Goal: Task Accomplishment & Management: Complete application form

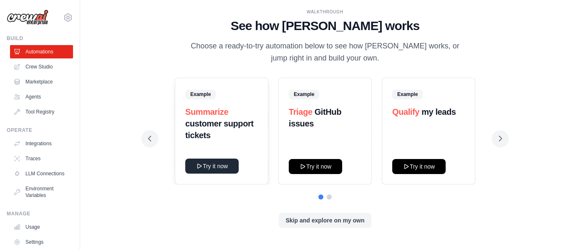
click at [218, 170] on button "Try it now" at bounding box center [211, 165] width 53 height 15
click at [34, 178] on link "LLM Connections" at bounding box center [42, 173] width 63 height 13
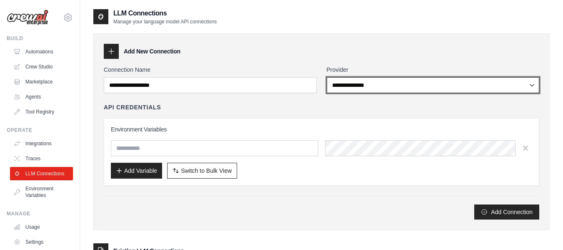
click at [358, 86] on select "**********" at bounding box center [433, 85] width 213 height 16
select select "*********"
click at [327, 77] on select "**********" at bounding box center [433, 85] width 213 height 16
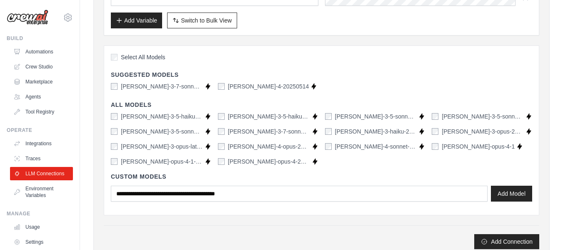
scroll to position [133, 0]
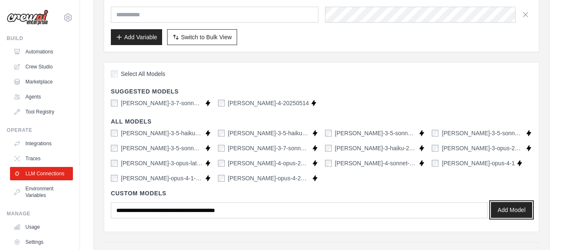
click at [507, 208] on button "Add Model" at bounding box center [511, 210] width 41 height 16
click at [437, 43] on div "Add Variable Switch to Bulk View Switch to Table View" at bounding box center [322, 37] width 422 height 16
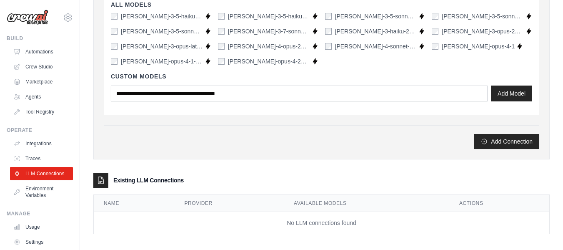
scroll to position [256, 0]
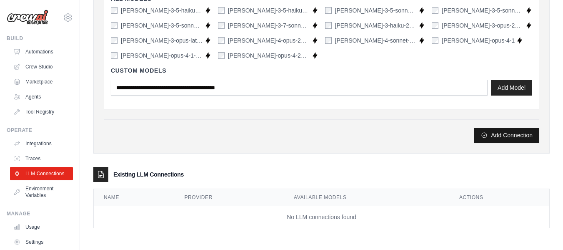
click at [508, 138] on button "Add Connection" at bounding box center [507, 135] width 65 height 15
type input "**********"
click at [511, 136] on button "Add Connection" at bounding box center [507, 135] width 65 height 15
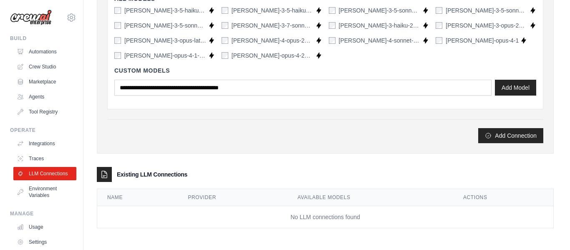
scroll to position [0, 0]
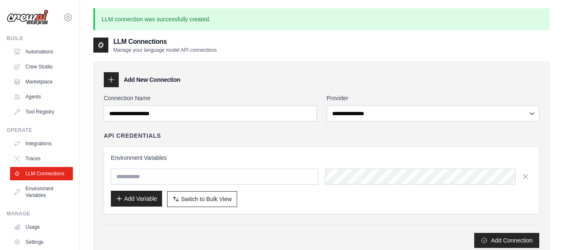
click at [140, 198] on button "Add Variable" at bounding box center [136, 199] width 51 height 16
click at [36, 146] on link "Integrations" at bounding box center [42, 143] width 63 height 13
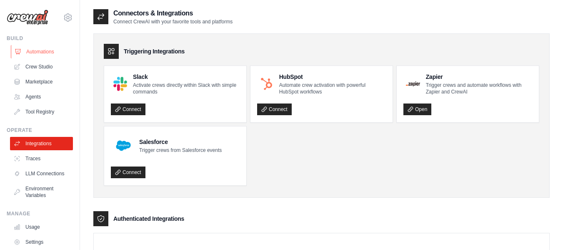
click at [35, 52] on link "Automations" at bounding box center [42, 51] width 63 height 13
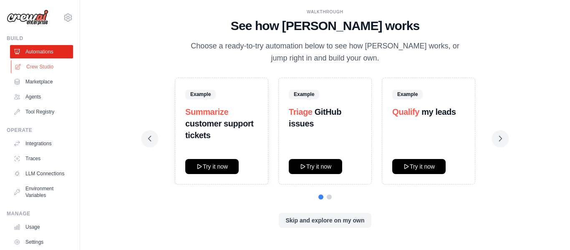
click at [42, 68] on link "Crew Studio" at bounding box center [42, 66] width 63 height 13
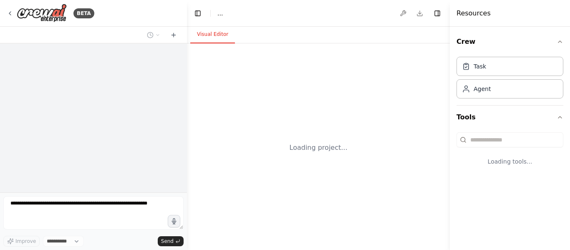
select select "****"
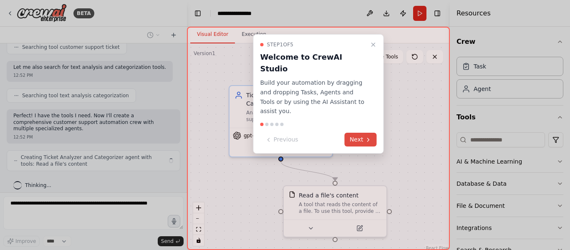
scroll to position [188, 0]
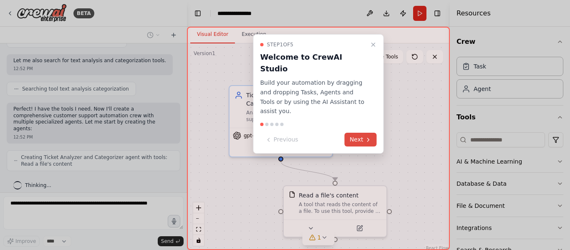
click at [364, 133] on button "Next" at bounding box center [360, 140] width 32 height 14
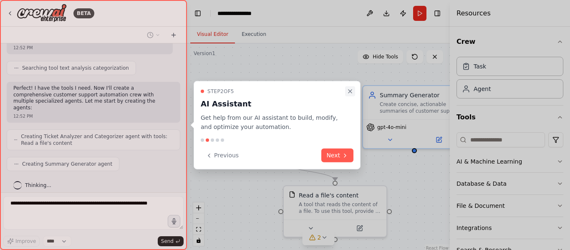
scroll to position [230, 0]
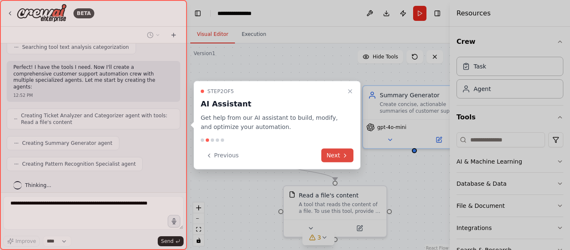
click at [334, 155] on button "Next" at bounding box center [337, 155] width 32 height 14
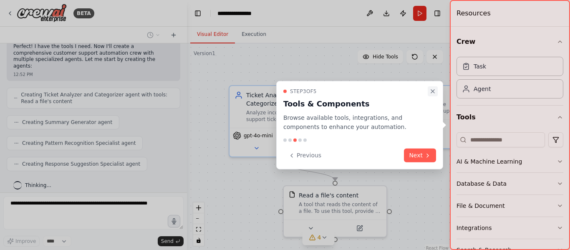
click at [432, 92] on icon "Close walkthrough" at bounding box center [432, 91] width 7 height 7
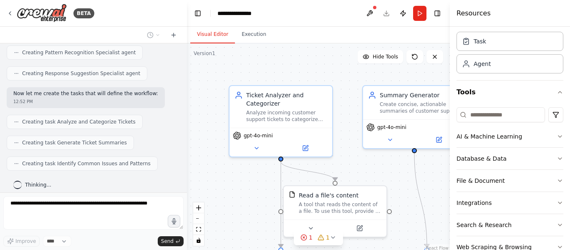
scroll to position [47, 0]
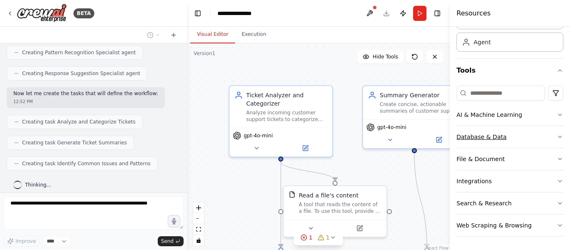
click at [554, 131] on button "Database & Data" at bounding box center [509, 137] width 107 height 22
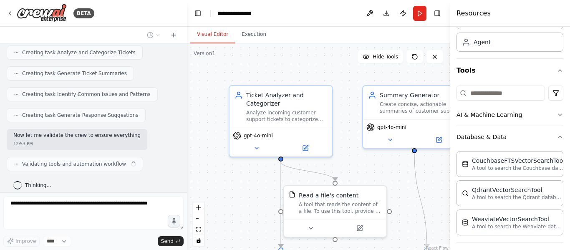
scroll to position [417, 0]
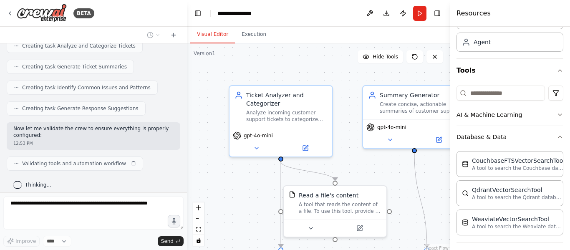
click at [240, 197] on div ".deletable-edge-delete-btn { width: 20px; height: 20px; border: 0px solid #ffff…" at bounding box center [318, 147] width 263 height 209
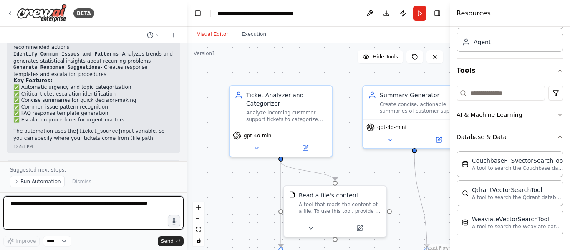
scroll to position [756, 0]
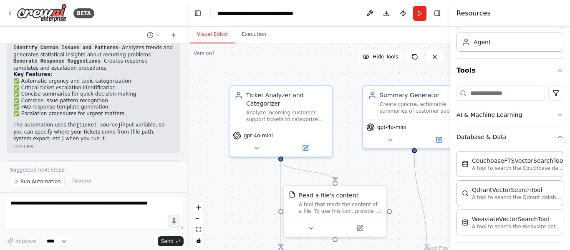
click at [138, 122] on p "The automation uses the {ticket_source} input variable, so you can specify wher…" at bounding box center [93, 132] width 160 height 20
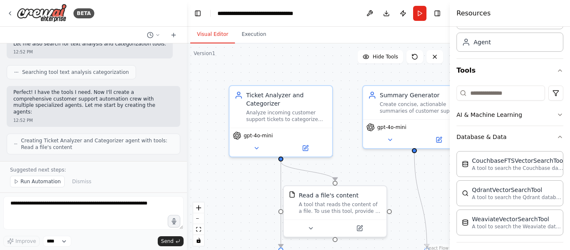
scroll to position [122, 0]
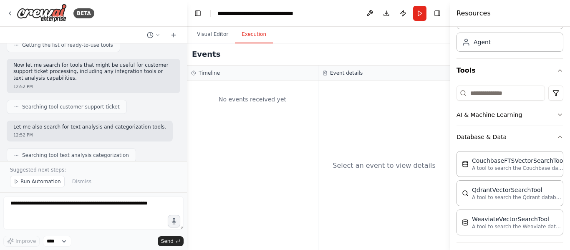
click at [249, 36] on button "Execution" at bounding box center [254, 35] width 38 height 18
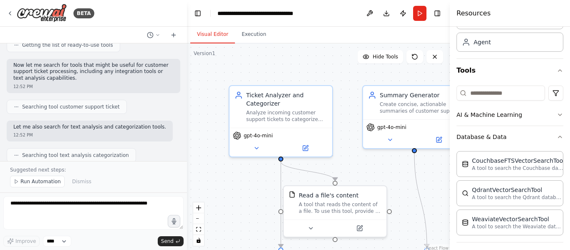
click at [207, 35] on button "Visual Editor" at bounding box center [212, 35] width 45 height 18
click at [371, 13] on button at bounding box center [369, 13] width 13 height 15
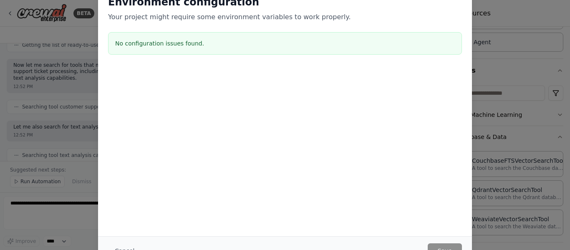
click at [367, 15] on p "Your project might require some environment variables to work properly." at bounding box center [285, 17] width 354 height 10
click at [569, 211] on div "Environment configuration Your project might require some environment variables…" at bounding box center [285, 125] width 570 height 250
click at [565, 246] on div "Environment configuration Your project might require some environment variables…" at bounding box center [285, 125] width 570 height 250
click at [64, 100] on div "Environment configuration Your project might require some environment variables…" at bounding box center [285, 125] width 570 height 250
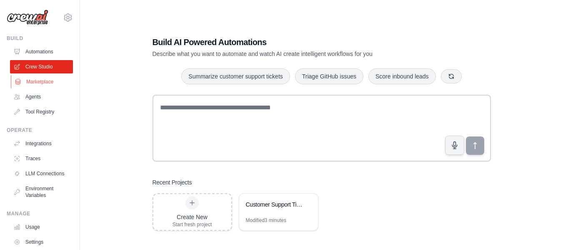
click at [41, 84] on link "Marketplace" at bounding box center [42, 81] width 63 height 13
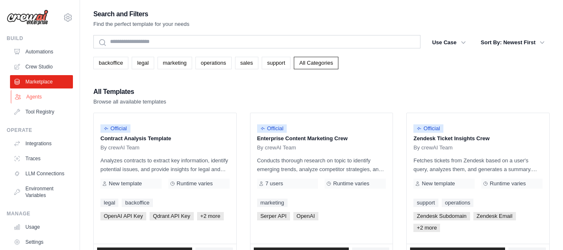
click at [37, 98] on link "Agents" at bounding box center [42, 96] width 63 height 13
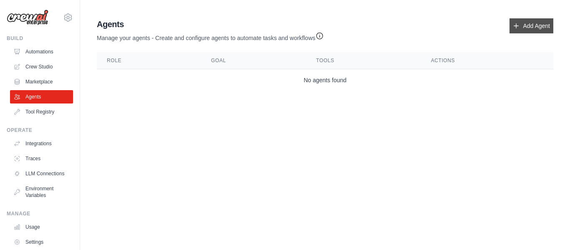
click at [523, 25] on link "Add Agent" at bounding box center [531, 25] width 44 height 15
click at [535, 24] on link "Add Agent" at bounding box center [531, 25] width 44 height 15
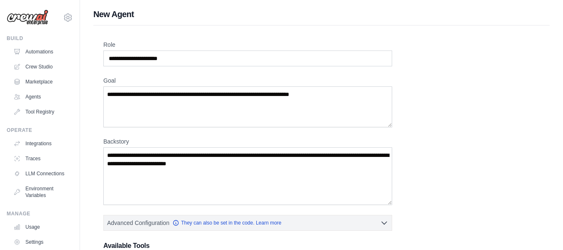
click at [471, 84] on div "Role Goal Backstory Advanced Configuration They can also be set in the code. Le…" at bounding box center [321, 224] width 437 height 369
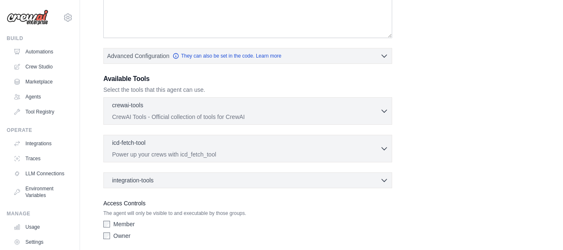
scroll to position [183, 0]
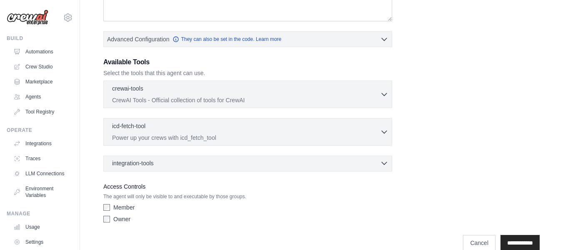
click at [384, 163] on icon "button" at bounding box center [384, 163] width 8 height 8
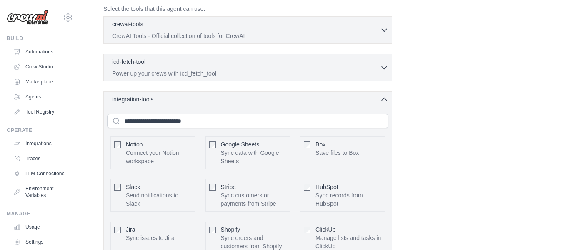
scroll to position [244, 0]
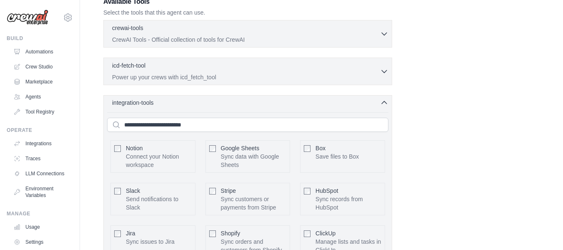
click at [384, 103] on icon "button" at bounding box center [384, 102] width 8 height 8
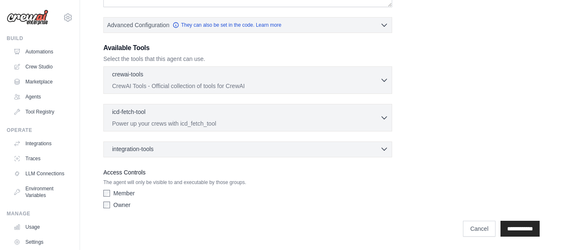
scroll to position [198, 0]
click at [383, 117] on icon "button" at bounding box center [384, 117] width 5 height 3
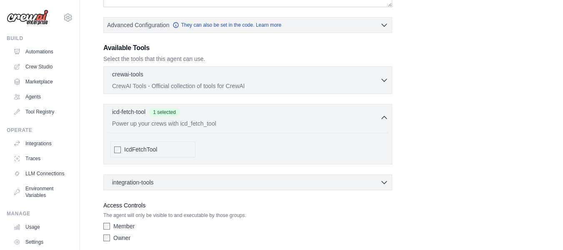
click at [450, 167] on div "Role Goal Backstory Advanced Configuration They can also be set in the code. Le…" at bounding box center [321, 44] width 437 height 402
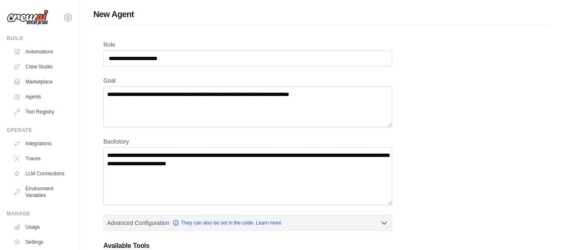
scroll to position [219, 0]
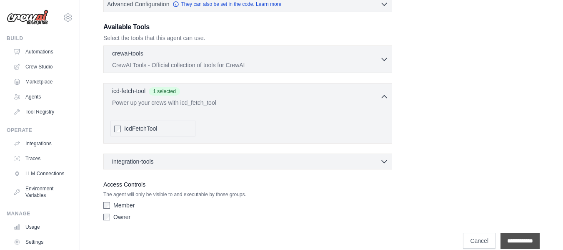
click at [515, 240] on input "**********" at bounding box center [520, 241] width 39 height 16
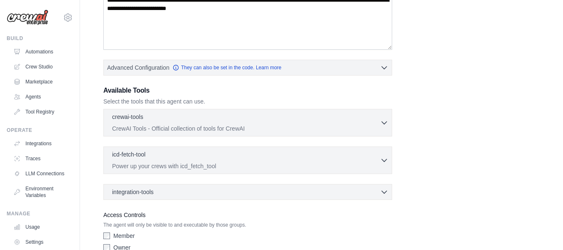
scroll to position [0, 0]
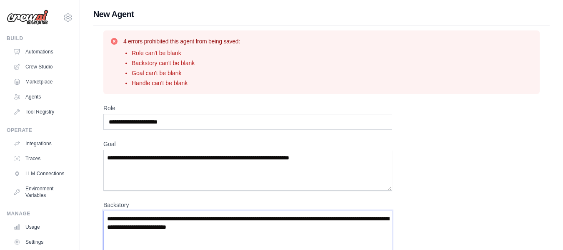
click at [273, 228] on textarea "Backstory" at bounding box center [247, 240] width 289 height 58
click at [194, 120] on input "Role" at bounding box center [247, 122] width 289 height 16
click at [186, 119] on input "Role" at bounding box center [247, 122] width 289 height 16
type input "*"
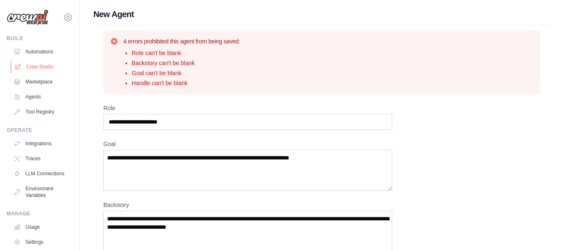
click at [38, 69] on link "Crew Studio" at bounding box center [42, 66] width 63 height 13
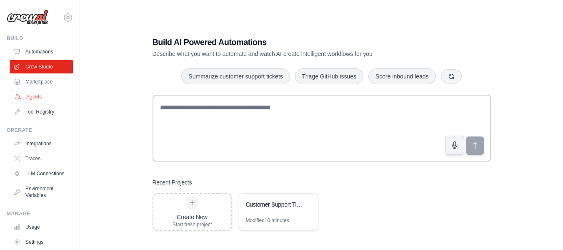
click at [30, 95] on link "Agents" at bounding box center [42, 96] width 63 height 13
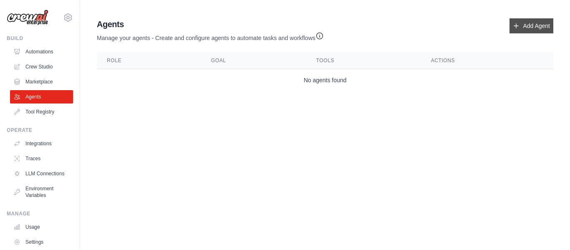
click at [523, 25] on link "Add Agent" at bounding box center [531, 25] width 44 height 15
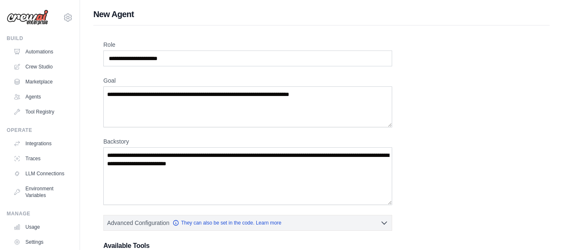
click at [437, 147] on div "Role Goal Backstory Advanced Configuration They can also be set in the code. Le…" at bounding box center [321, 224] width 437 height 369
click at [212, 60] on input "Role" at bounding box center [247, 58] width 289 height 16
type input "*"
type input "**********"
click at [135, 96] on textarea "Goal" at bounding box center [247, 106] width 289 height 41
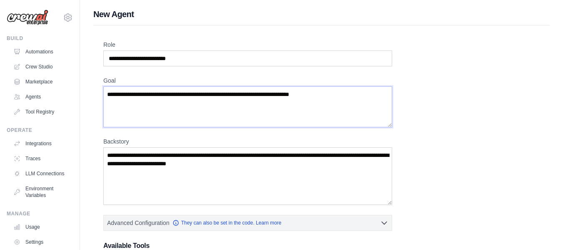
click at [135, 96] on textarea "Goal" at bounding box center [247, 106] width 289 height 41
click at [339, 100] on textarea "Goal" at bounding box center [247, 106] width 289 height 41
click at [336, 93] on textarea "Goal" at bounding box center [247, 106] width 289 height 41
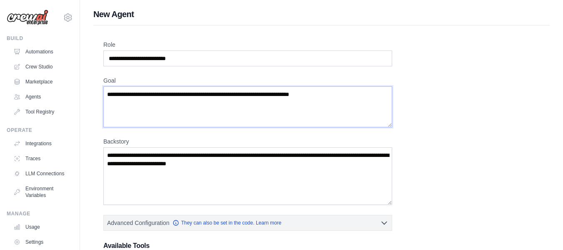
click at [336, 93] on textarea "Goal" at bounding box center [247, 106] width 289 height 41
drag, startPoint x: 336, startPoint y: 93, endPoint x: 161, endPoint y: 110, distance: 175.1
click at [161, 110] on textarea "Goal" at bounding box center [247, 106] width 289 height 41
drag, startPoint x: 264, startPoint y: 163, endPoint x: 128, endPoint y: 158, distance: 135.6
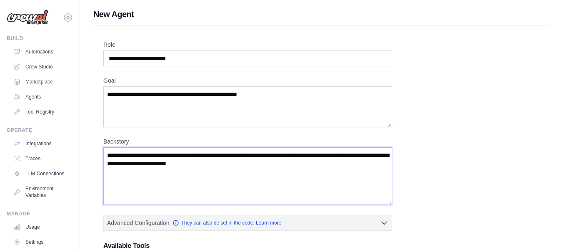
click at [128, 158] on textarea "Backstory" at bounding box center [247, 176] width 289 height 58
click at [274, 94] on textarea "**********" at bounding box center [247, 106] width 289 height 41
type textarea "**********"
click at [239, 156] on textarea "Backstory" at bounding box center [247, 176] width 289 height 58
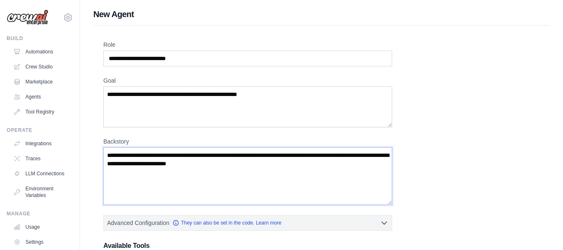
click at [239, 156] on textarea "Backstory" at bounding box center [247, 176] width 289 height 58
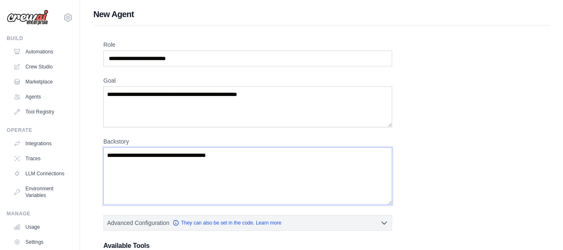
click at [142, 155] on textarea "**********" at bounding box center [247, 176] width 289 height 58
click at [141, 155] on textarea "**********" at bounding box center [247, 176] width 289 height 58
click at [244, 155] on textarea "**********" at bounding box center [247, 176] width 289 height 58
click at [332, 154] on textarea "**********" at bounding box center [247, 176] width 289 height 58
click at [337, 154] on textarea "**********" at bounding box center [247, 176] width 289 height 58
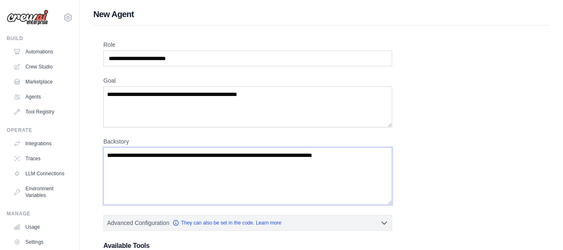
click at [384, 158] on textarea "**********" at bounding box center [247, 176] width 289 height 58
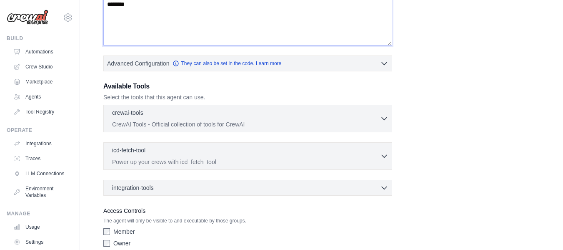
scroll to position [167, 0]
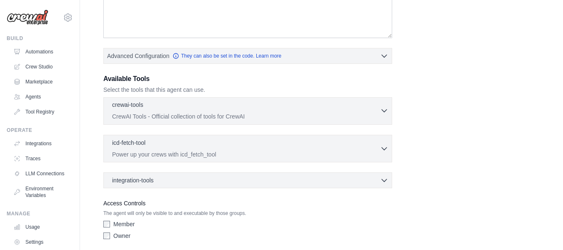
click at [383, 111] on icon "button" at bounding box center [384, 111] width 5 height 3
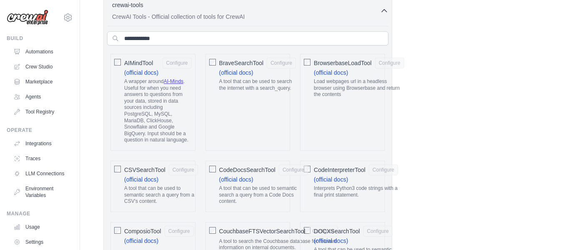
scroll to position [284, 0]
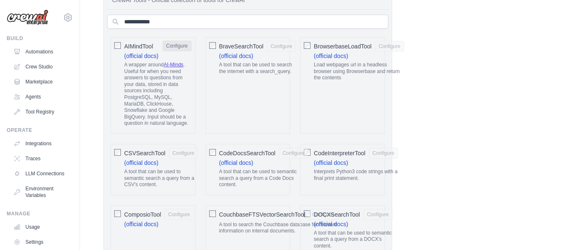
click at [176, 46] on button "Configure" at bounding box center [177, 45] width 29 height 11
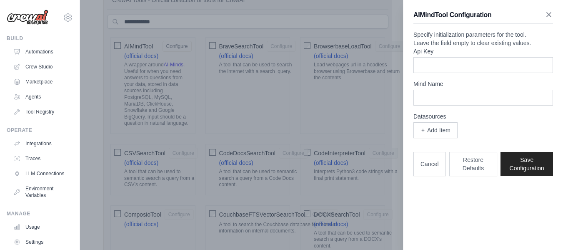
click at [549, 14] on icon "button" at bounding box center [549, 15] width 4 height 4
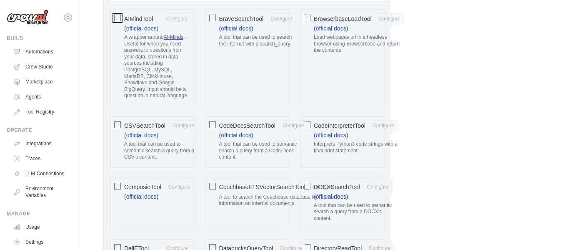
scroll to position [93, 0]
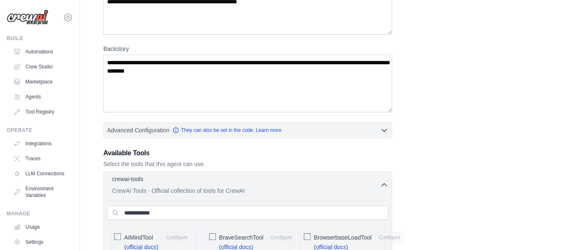
click at [382, 185] on icon "button" at bounding box center [384, 185] width 8 height 8
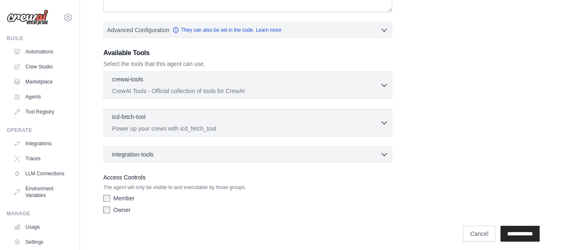
scroll to position [198, 0]
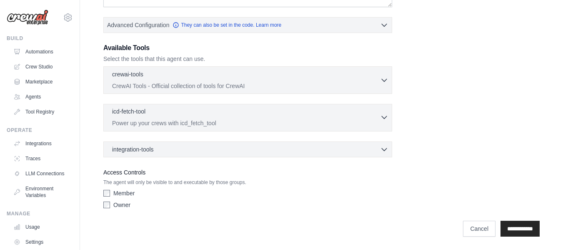
click at [386, 117] on icon "button" at bounding box center [384, 117] width 5 height 3
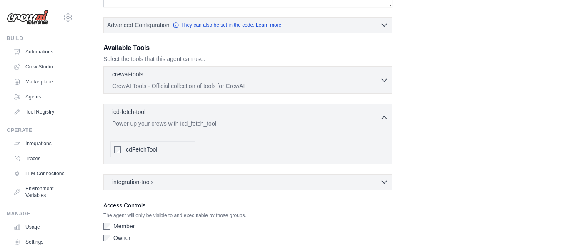
click at [382, 181] on icon "button" at bounding box center [384, 182] width 5 height 3
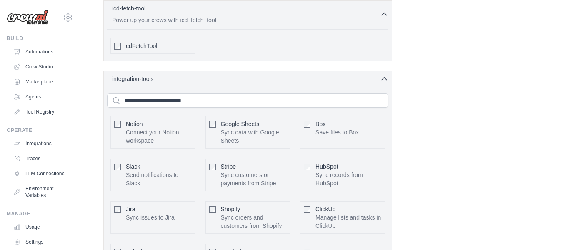
scroll to position [298, 0]
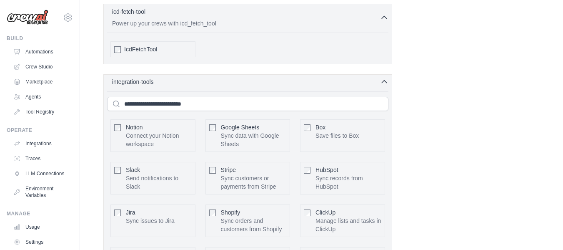
click at [384, 81] on icon "button" at bounding box center [384, 81] width 5 height 3
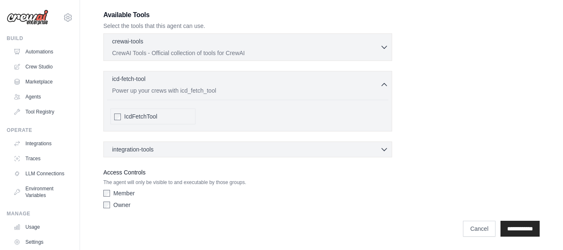
scroll to position [12, 0]
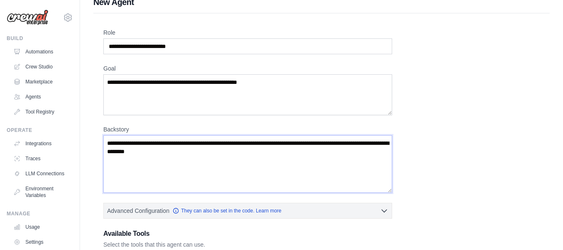
click at [223, 149] on textarea "**********" at bounding box center [247, 164] width 289 height 58
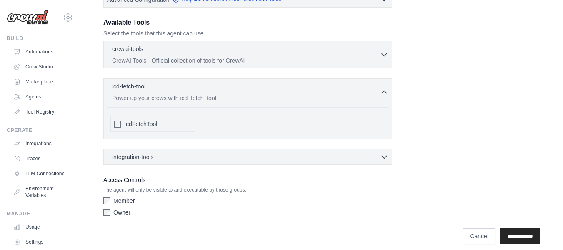
scroll to position [231, 0]
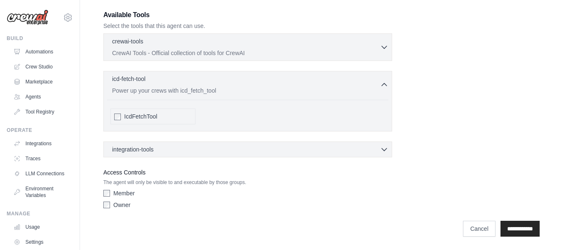
type textarea "**********"
click at [519, 233] on input "**********" at bounding box center [520, 229] width 39 height 16
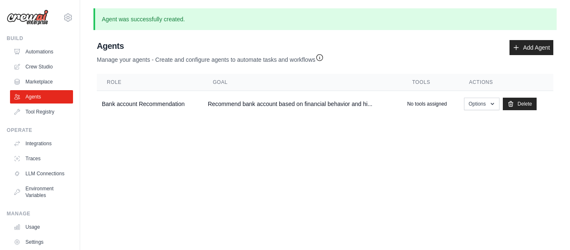
click at [563, 30] on div "Agent was successfully created. Agent Usage Guide To use an agent in your CrewA…" at bounding box center [325, 64] width 490 height 112
click at [491, 104] on icon "button" at bounding box center [492, 103] width 7 height 7
click at [460, 122] on link "Show" at bounding box center [469, 122] width 60 height 15
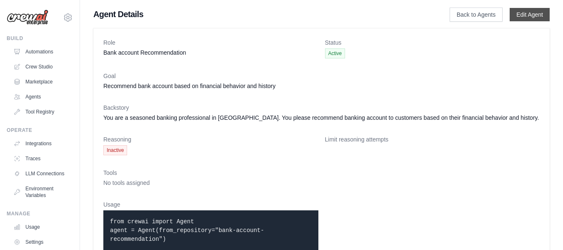
click at [533, 15] on link "Edit Agent" at bounding box center [530, 14] width 40 height 13
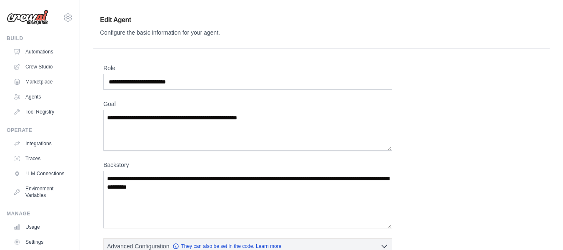
click at [480, 96] on div "**********" at bounding box center [321, 248] width 437 height 369
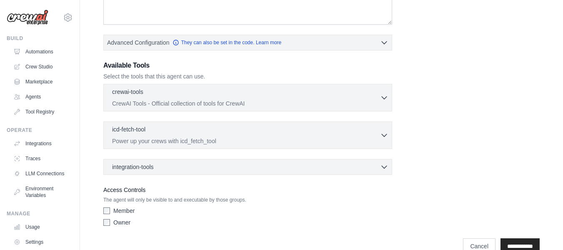
scroll to position [204, 0]
click at [383, 99] on icon "button" at bounding box center [384, 96] width 8 height 8
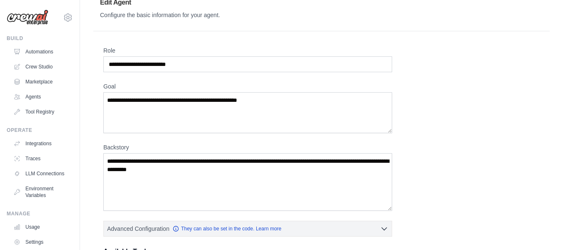
scroll to position [0, 0]
